Goal: Information Seeking & Learning: Learn about a topic

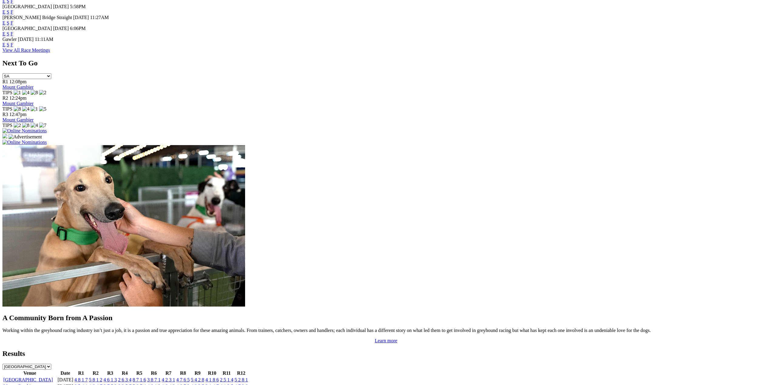
scroll to position [364, 0]
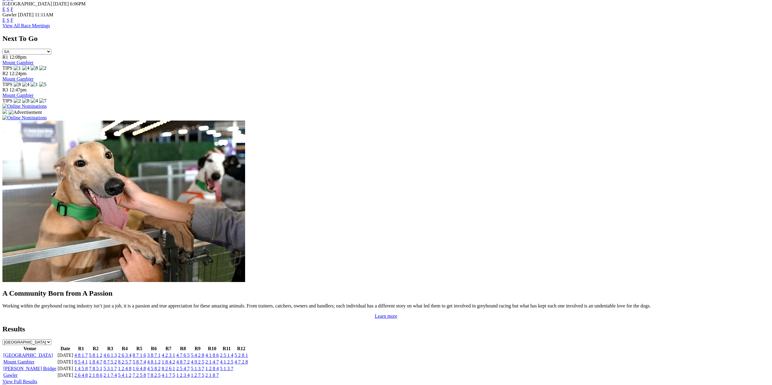
click at [88, 353] on link "4 8 1 7" at bounding box center [80, 355] width 13 height 5
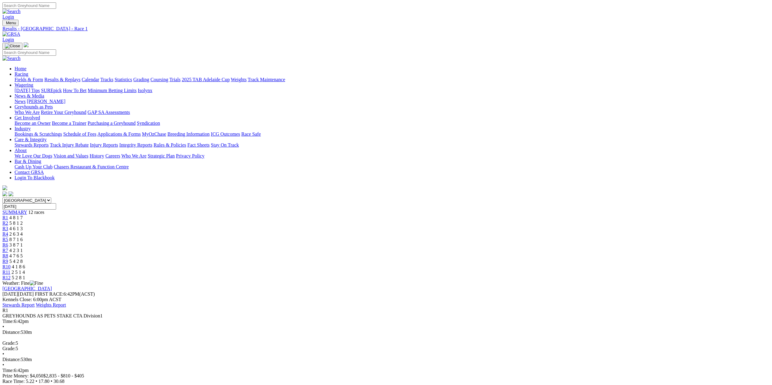
click at [8, 221] on span "R2" at bounding box center [5, 223] width 6 height 5
click at [8, 226] on span "R3" at bounding box center [5, 228] width 6 height 5
click at [8, 232] on span "R4" at bounding box center [5, 234] width 6 height 5
click at [8, 237] on span "R5" at bounding box center [5, 239] width 6 height 5
click at [8, 243] on span "R6" at bounding box center [5, 245] width 6 height 5
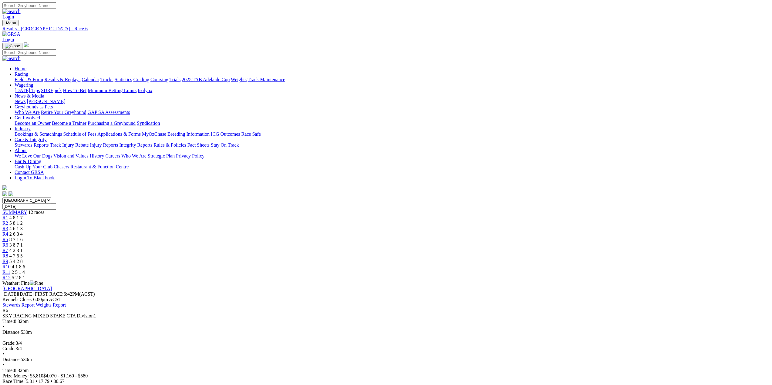
click at [8, 248] on span "R7" at bounding box center [5, 250] width 6 height 5
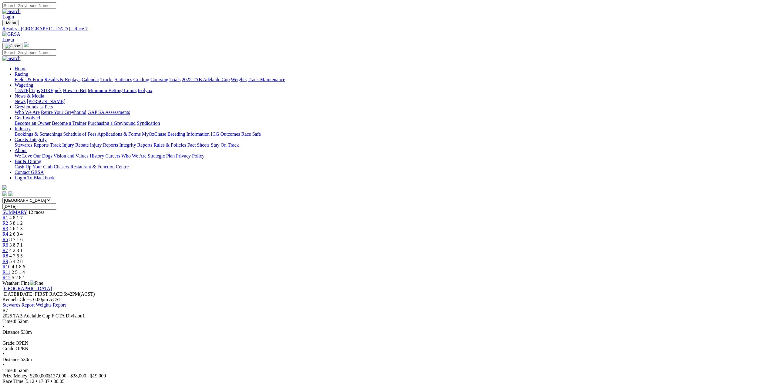
click at [8, 253] on span "R8" at bounding box center [5, 255] width 6 height 5
click at [8, 259] on span "R9" at bounding box center [5, 261] width 6 height 5
click at [11, 264] on span "R10" at bounding box center [6, 266] width 8 height 5
click at [10, 270] on span "R11" at bounding box center [6, 272] width 8 height 5
click at [11, 275] on span "R12" at bounding box center [6, 277] width 8 height 5
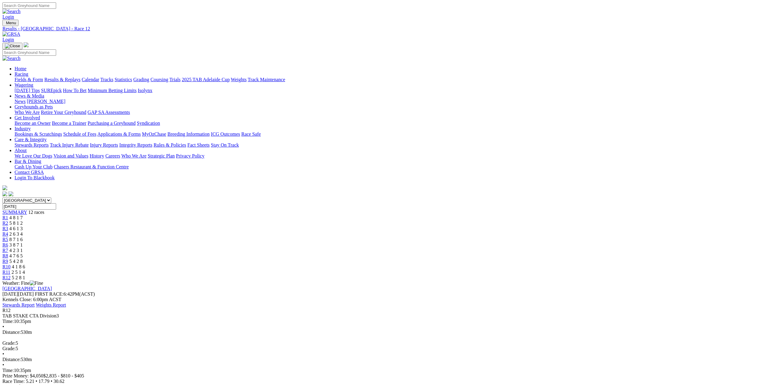
click at [35, 303] on link "Stewards Report" at bounding box center [18, 305] width 32 height 5
